Goal: Find specific page/section: Find specific page/section

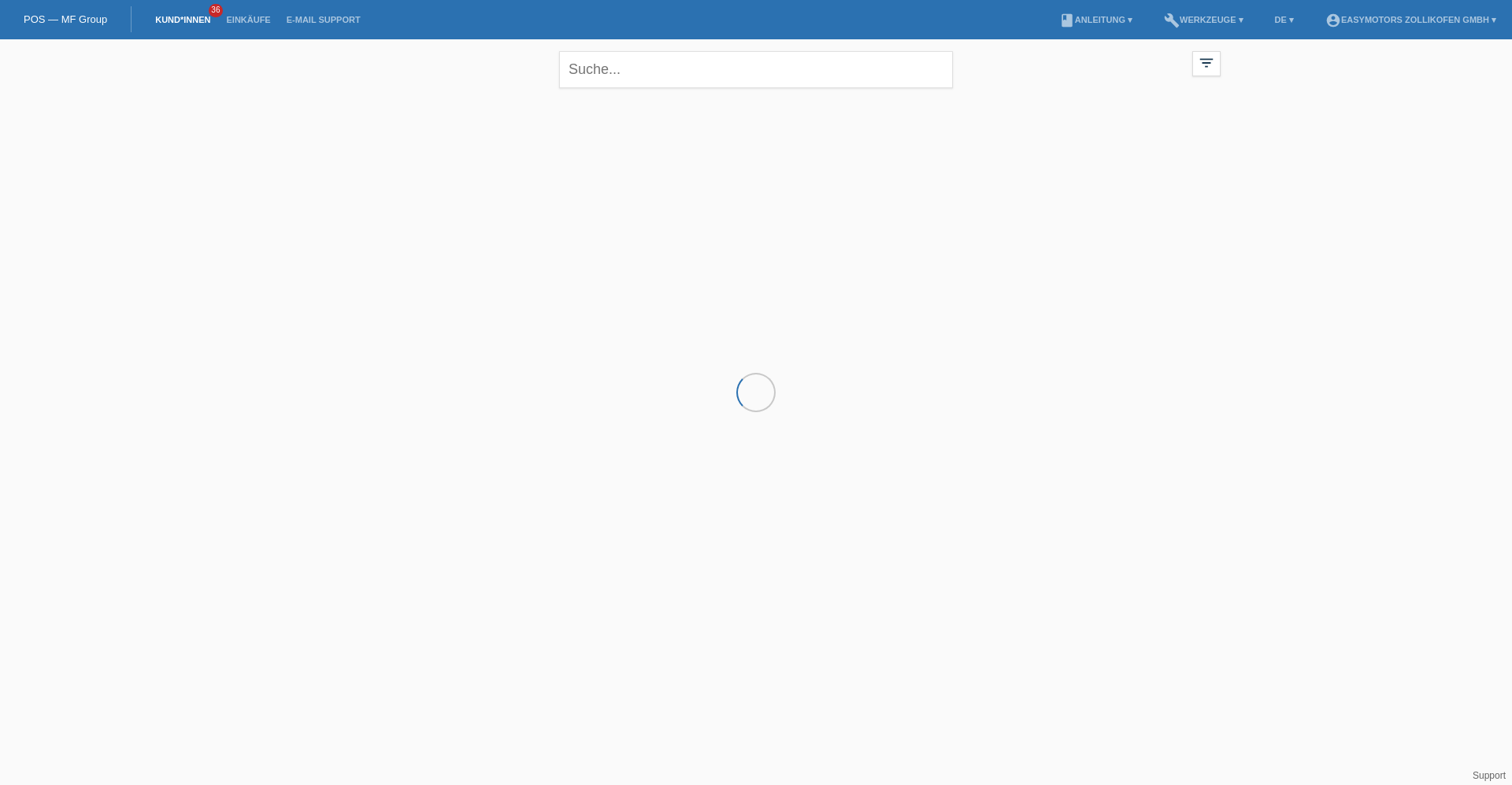
click at [235, 25] on li "Einkäufe" at bounding box center [248, 20] width 60 height 40
click at [242, 17] on link "Einkäufe" at bounding box center [248, 20] width 60 height 9
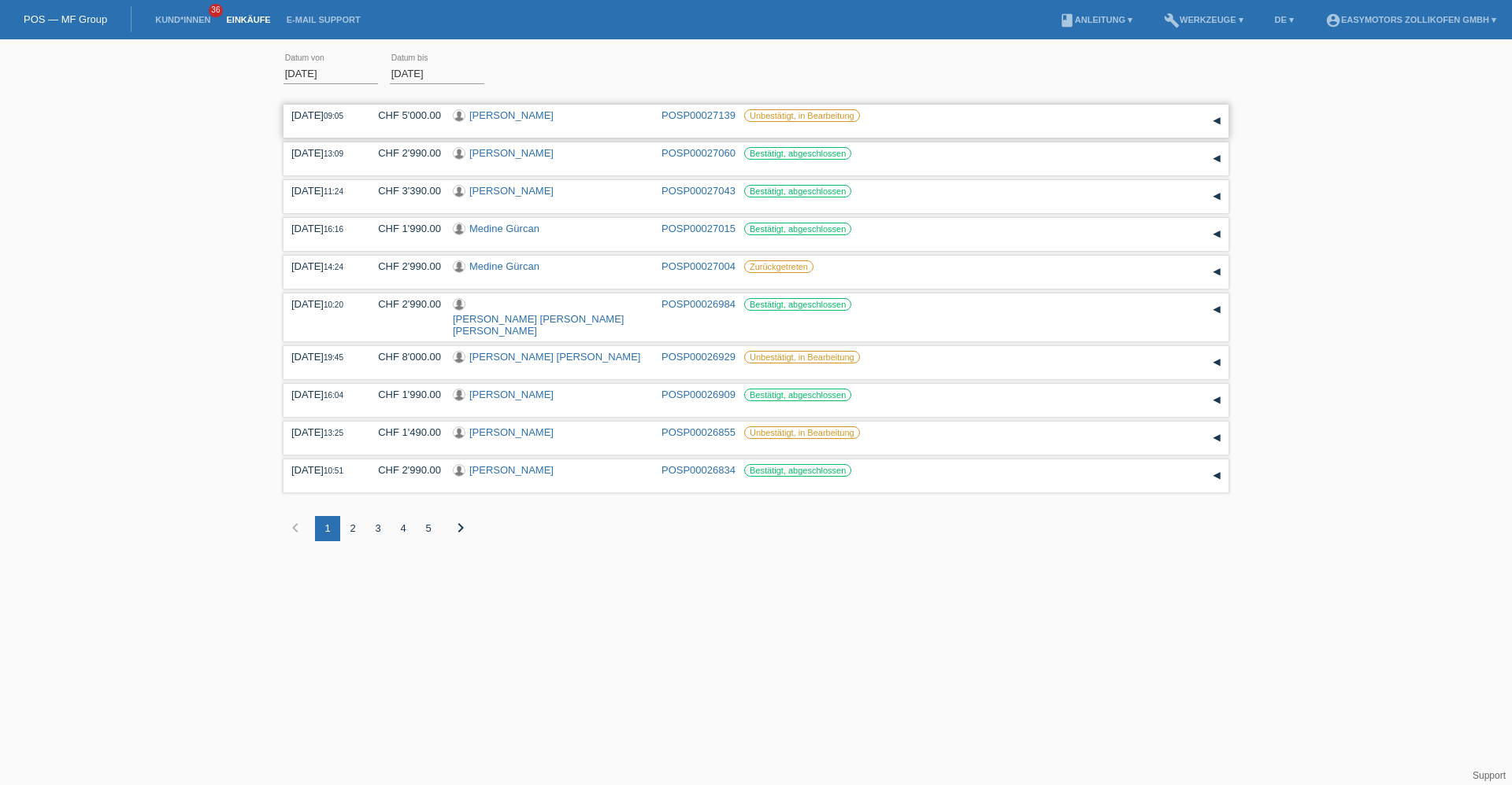
click at [502, 116] on link "[PERSON_NAME]" at bounding box center [511, 115] width 84 height 12
